Goal: Information Seeking & Learning: Learn about a topic

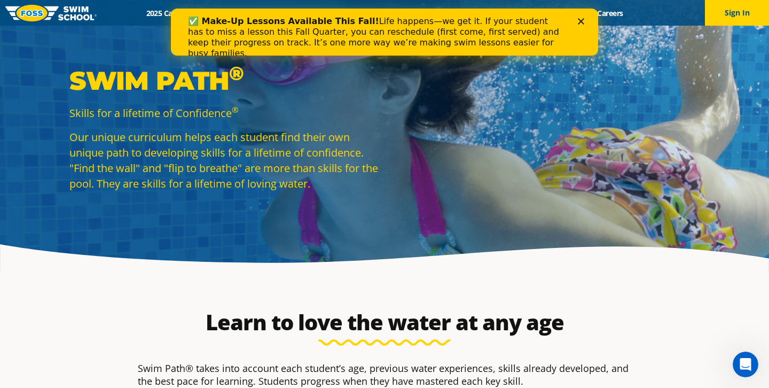
click at [584, 22] on icon "Close" at bounding box center [581, 21] width 6 height 6
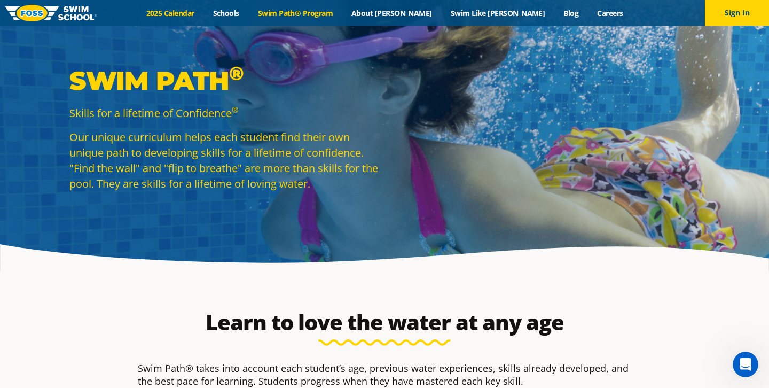
click at [204, 11] on link "2025 Calendar" at bounding box center [170, 13] width 67 height 10
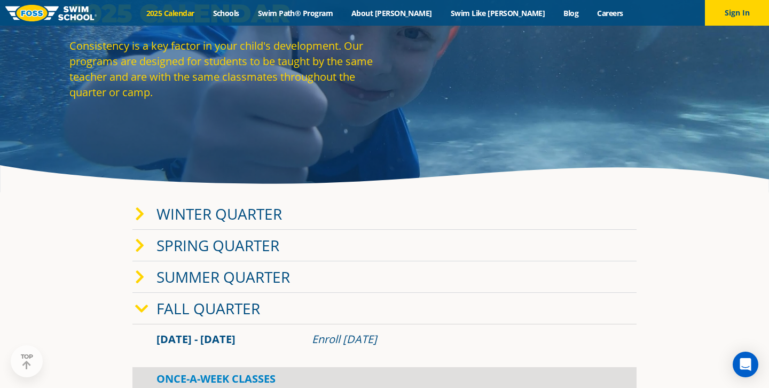
scroll to position [83, 0]
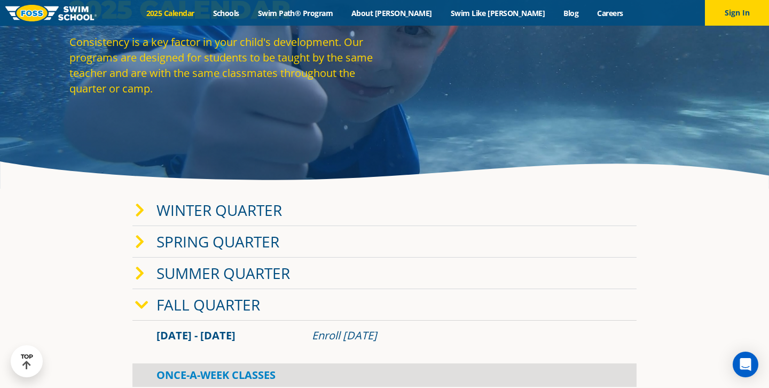
click at [166, 309] on link "Fall Quarter" at bounding box center [209, 304] width 104 height 20
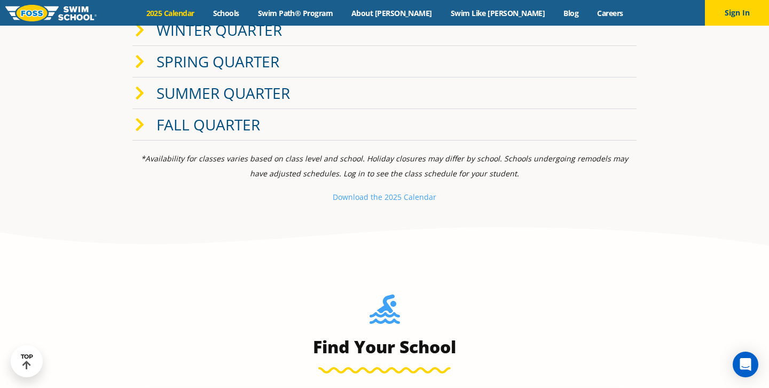
scroll to position [293, 0]
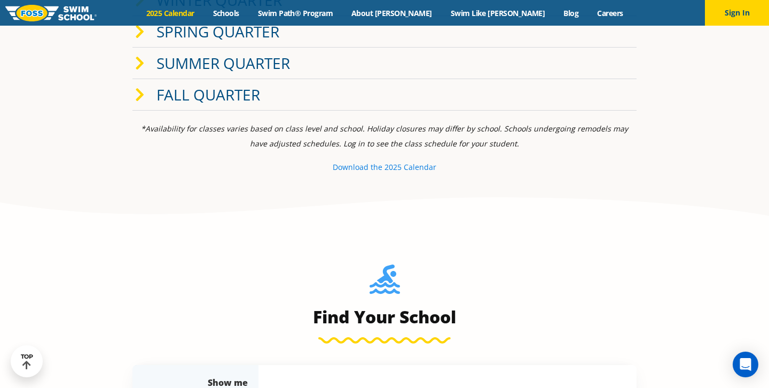
click at [345, 169] on small "Download th" at bounding box center [355, 167] width 45 height 10
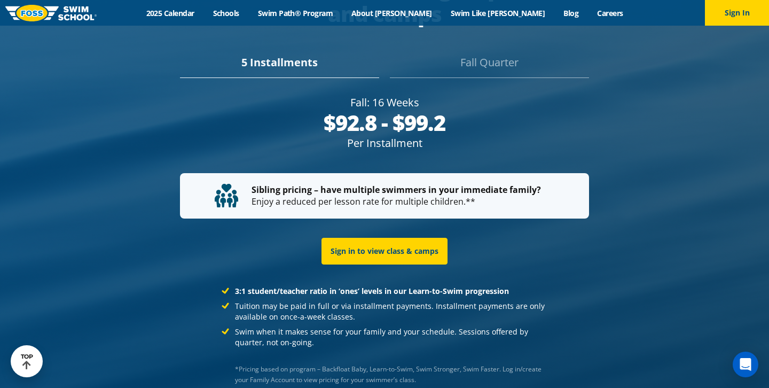
scroll to position [2087, 0]
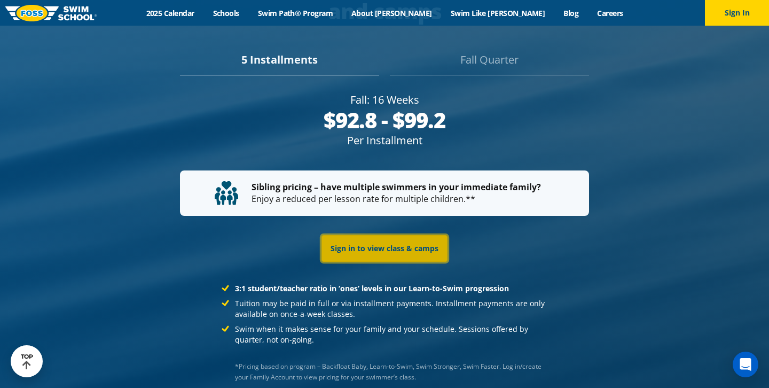
click at [412, 235] on link "Sign in to view class & camps" at bounding box center [385, 248] width 126 height 27
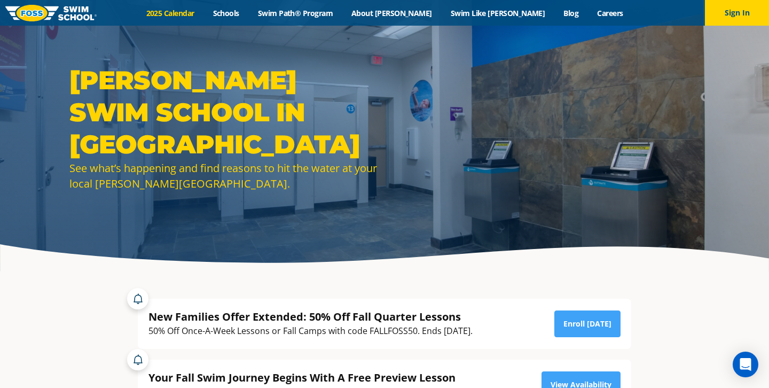
click at [204, 10] on link "2025 Calendar" at bounding box center [170, 13] width 67 height 10
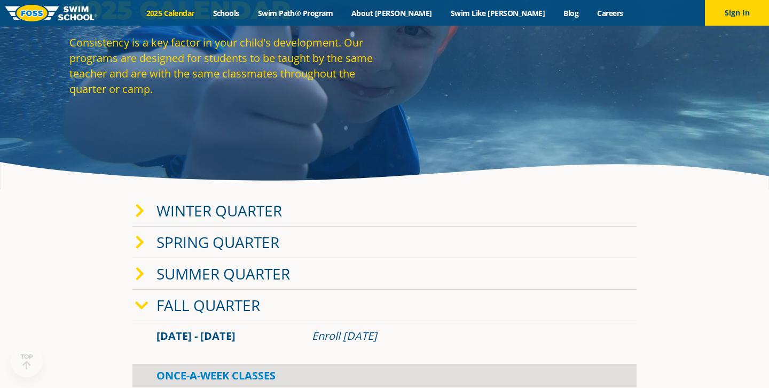
scroll to position [83, 0]
click at [151, 307] on span at bounding box center [145, 304] width 21 height 15
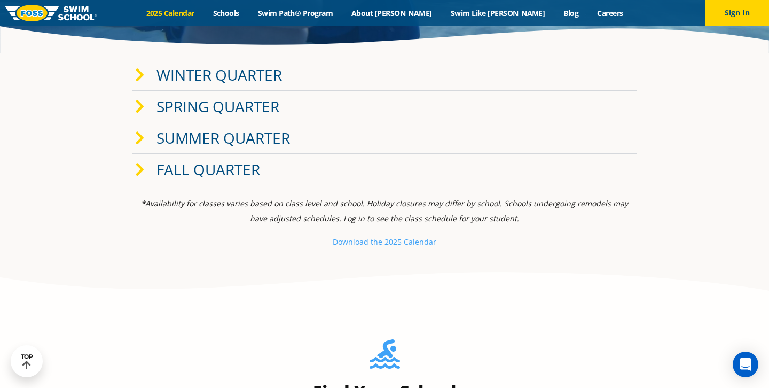
scroll to position [221, 0]
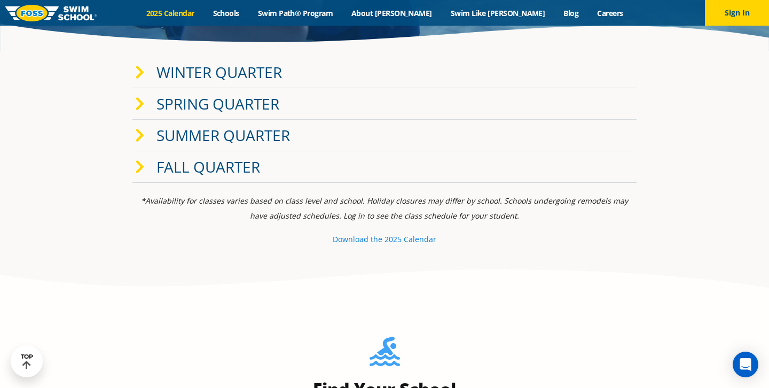
click at [349, 242] on small "Download th" at bounding box center [355, 239] width 45 height 10
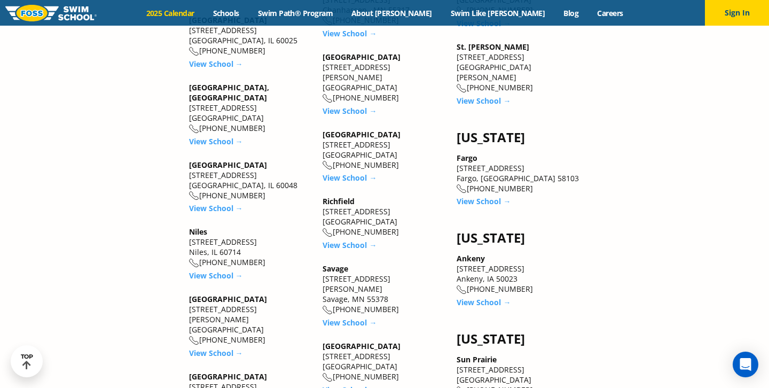
scroll to position [1254, 0]
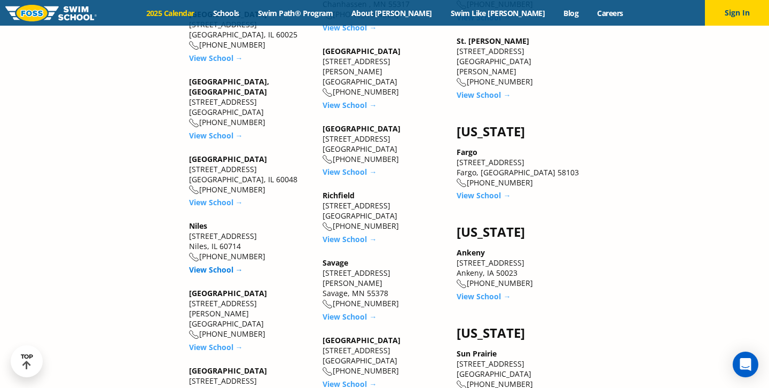
click at [215, 264] on link "View School →" at bounding box center [216, 269] width 54 height 10
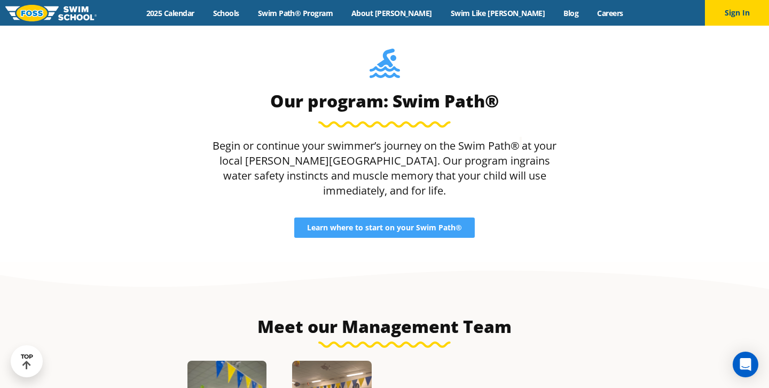
scroll to position [942, 0]
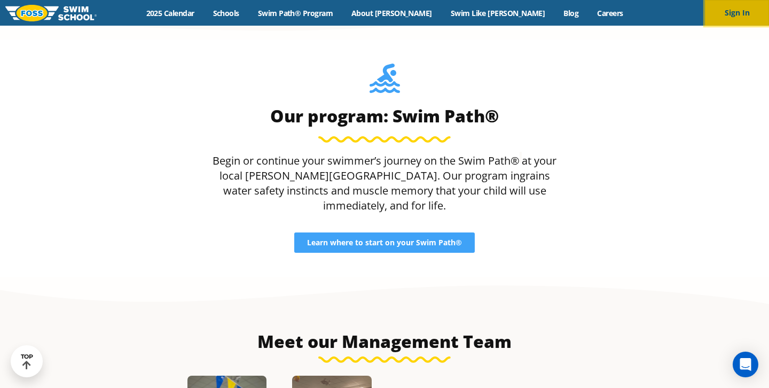
click at [725, 11] on button "Sign In" at bounding box center [737, 13] width 64 height 26
